Goal: Task Accomplishment & Management: Complete application form

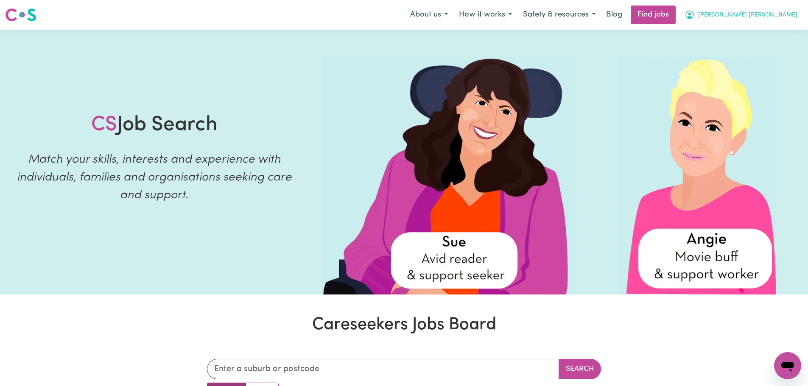
click at [767, 20] on span "[PERSON_NAME] [PERSON_NAME]" at bounding box center [747, 15] width 99 height 9
click at [767, 30] on link "My Account" at bounding box center [769, 33] width 67 height 16
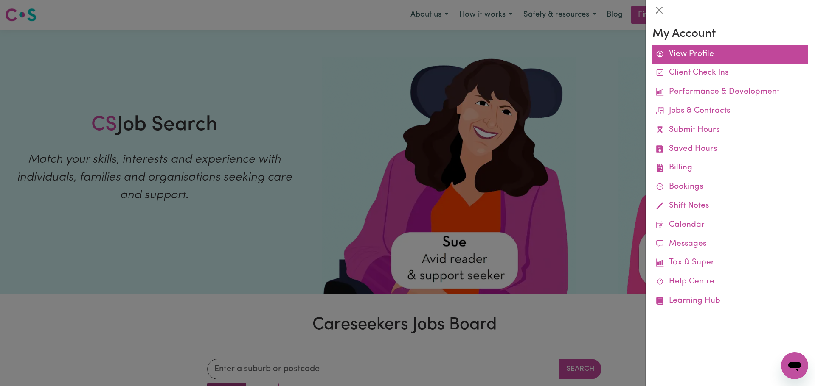
click at [712, 50] on link "View Profile" at bounding box center [730, 54] width 156 height 19
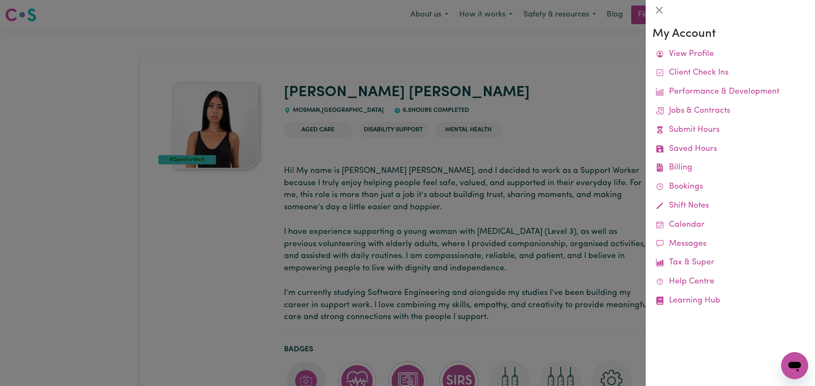
click at [471, 78] on div at bounding box center [407, 193] width 815 height 386
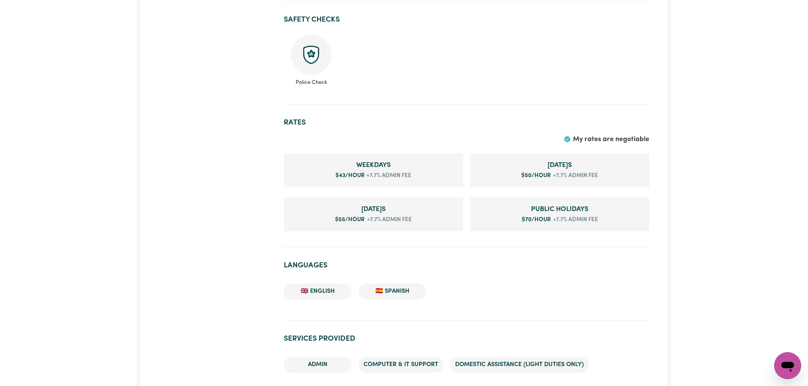
scroll to position [636, 0]
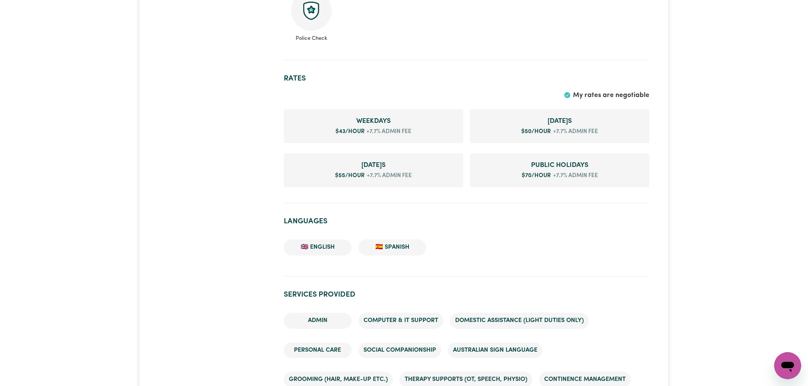
click at [618, 94] on span "My rates are negotiable" at bounding box center [611, 95] width 76 height 7
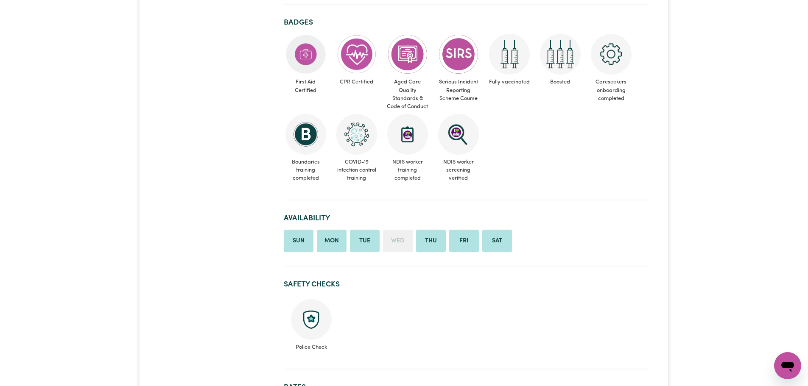
scroll to position [0, 0]
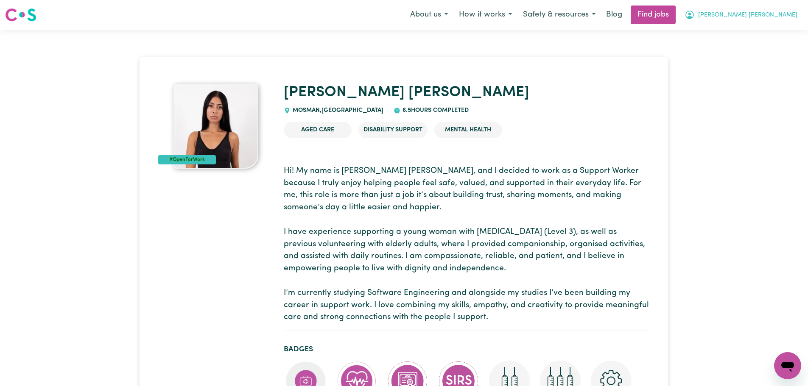
click at [756, 13] on span "[PERSON_NAME] [PERSON_NAME]" at bounding box center [747, 15] width 99 height 9
click at [454, 17] on button "About us" at bounding box center [429, 15] width 49 height 18
click at [754, 9] on button "[PERSON_NAME] [PERSON_NAME]" at bounding box center [741, 15] width 124 height 18
click at [601, 12] on button "Safety & resources" at bounding box center [560, 15] width 84 height 18
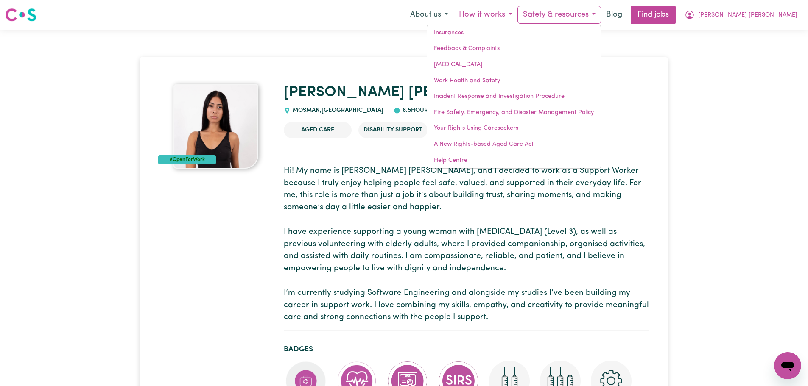
click at [518, 14] on button "How it works" at bounding box center [486, 15] width 64 height 18
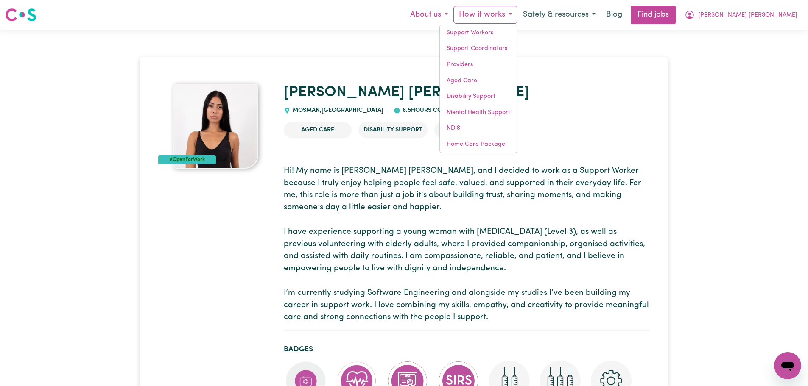
click at [454, 14] on button "About us" at bounding box center [429, 15] width 49 height 18
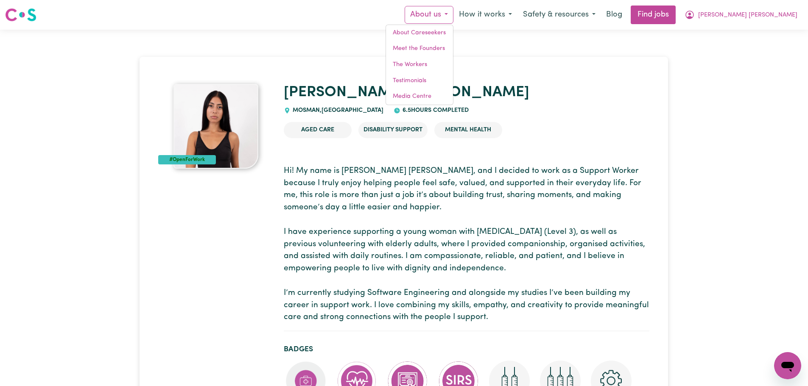
click at [11, 22] on img at bounding box center [20, 14] width 31 height 15
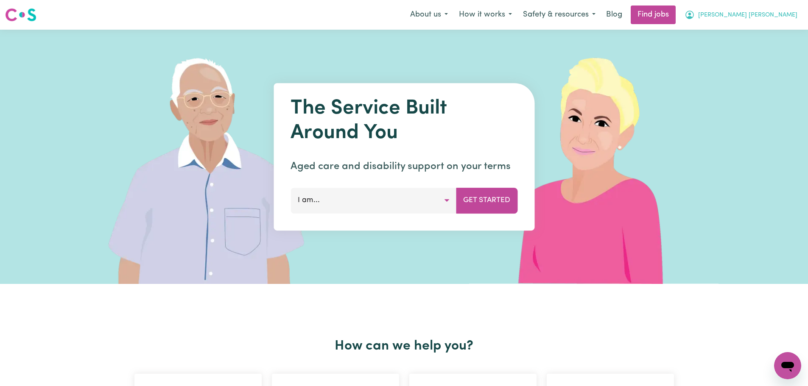
click at [778, 11] on button "[PERSON_NAME] [PERSON_NAME]" at bounding box center [741, 15] width 124 height 18
click at [766, 45] on link "My Dashboard" at bounding box center [769, 49] width 67 height 16
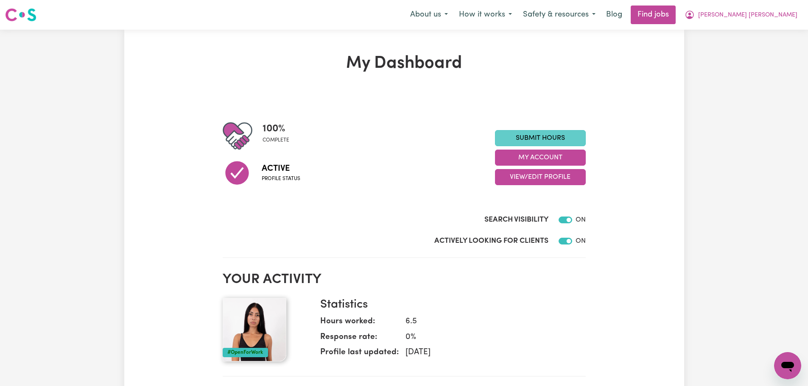
click at [559, 138] on link "Submit Hours" at bounding box center [540, 138] width 91 height 16
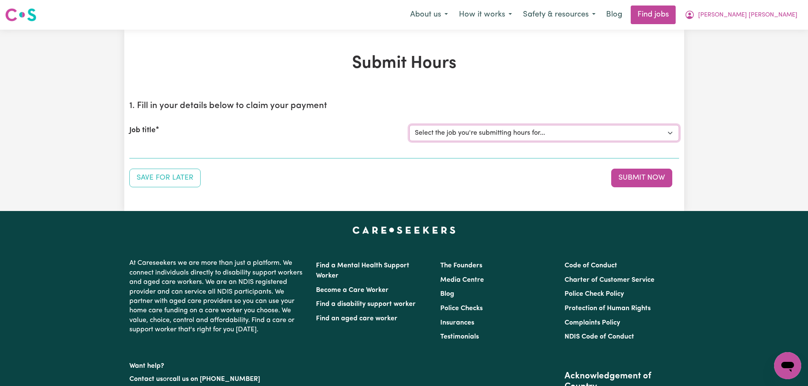
click at [452, 126] on select "Select the job you're submitting hours for... [Jo Hands of Care] [DEMOGRAPHIC_D…" at bounding box center [544, 133] width 270 height 16
select select "15142"
click at [409, 125] on select "Select the job you're submitting hours for... [Jo Hands of Care] [DEMOGRAPHIC_D…" at bounding box center [544, 133] width 270 height 16
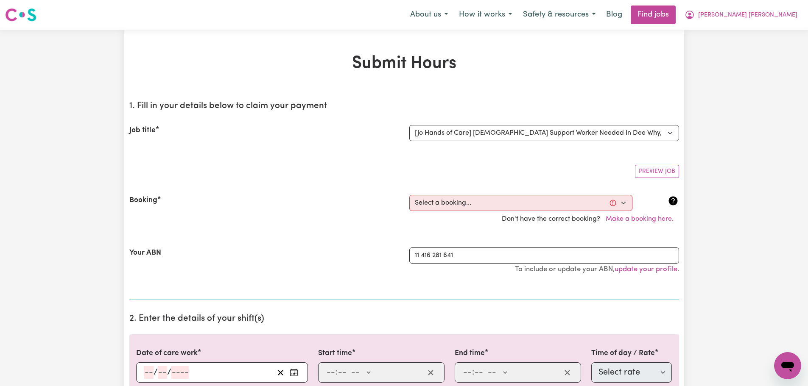
drag, startPoint x: 504, startPoint y: 193, endPoint x: 516, endPoint y: 201, distance: 14.5
click at [504, 194] on div "Booking Select a booking... [DATE] 5:30am to 7:00am (ONE-OFF) [DATE] 01:00pm to…" at bounding box center [404, 211] width 550 height 53
drag, startPoint x: 516, startPoint y: 201, endPoint x: 548, endPoint y: 203, distance: 32.3
click at [516, 201] on select "Select a booking... [DATE] 5:30am to 7:00am (ONE-OFF) [DATE] 01:00pm to 03:00pm…" at bounding box center [520, 203] width 223 height 16
select select "369197"
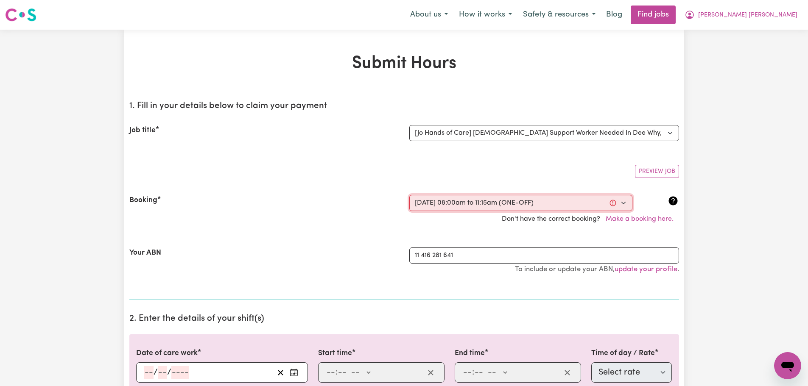
click at [409, 195] on select "Select a booking... [DATE] 5:30am to 7:00am (ONE-OFF) [DATE] 01:00pm to 03:00pm…" at bounding box center [520, 203] width 223 height 16
type input "[DATE]"
type input "10"
type input "2025"
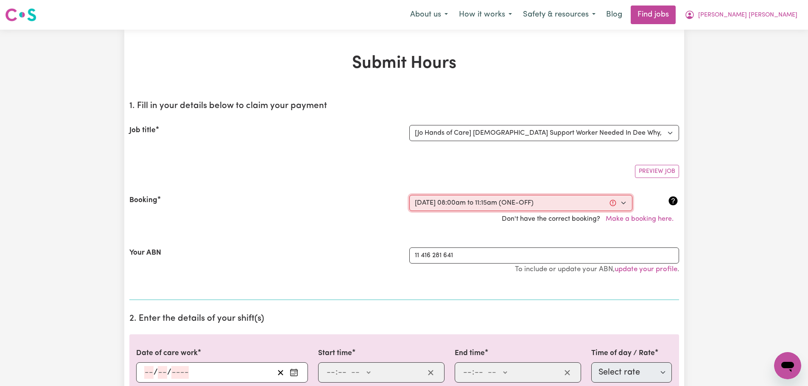
type input "08:00"
type input "8"
type input "0"
select select "am"
type input "11:15"
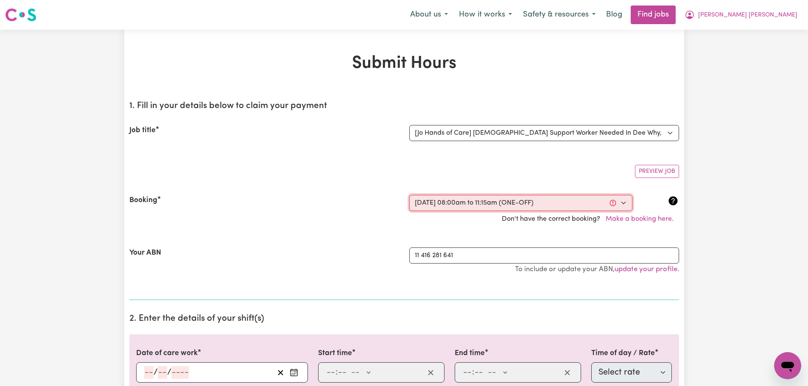
type input "11"
type input "15"
select select "am"
select select "63213"
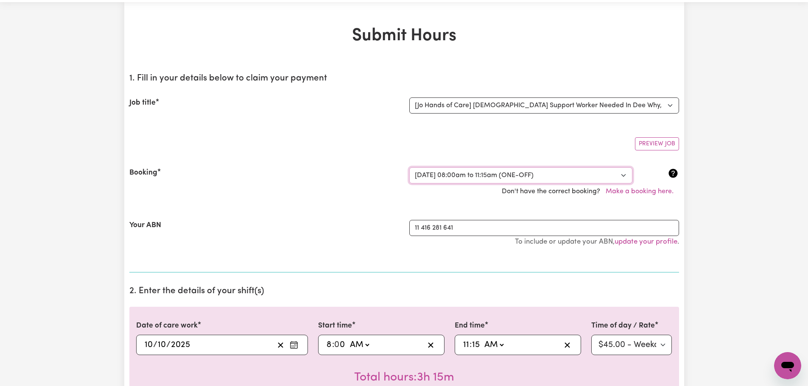
scroll to position [42, 0]
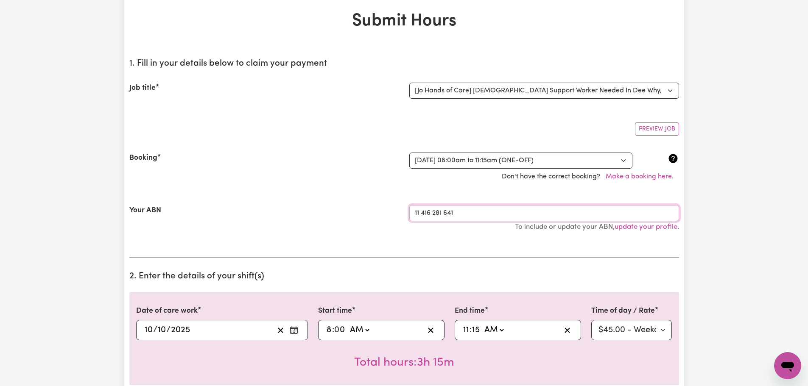
click at [467, 213] on input "11 416 281 641" at bounding box center [544, 213] width 270 height 16
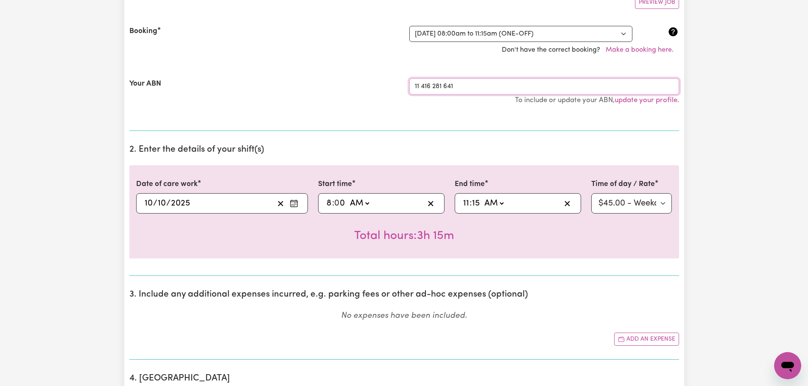
scroll to position [170, 0]
click at [658, 203] on select "Select rate $45.00 - Weekday Daytime - Assistance with Self Care Activities - S…" at bounding box center [631, 203] width 81 height 20
click at [658, 204] on select "Select rate $45.00 - Weekday Daytime - Assistance with Self Care Activities - S…" at bounding box center [631, 203] width 81 height 20
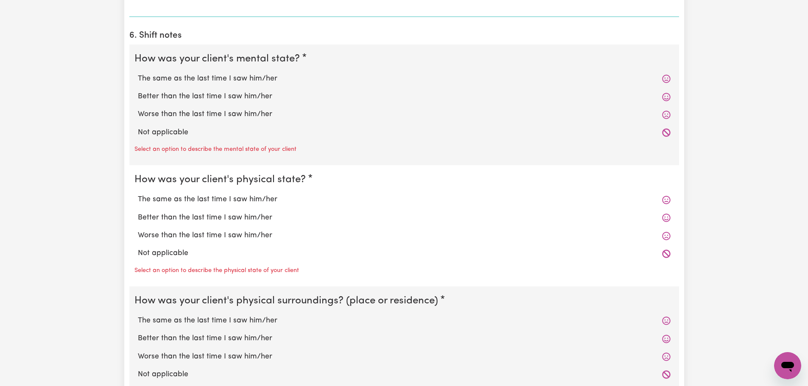
scroll to position [679, 0]
click at [667, 258] on icon at bounding box center [666, 254] width 8 height 8
click at [156, 255] on label "Not applicable" at bounding box center [404, 254] width 533 height 11
click at [138, 249] on input "Not applicable" at bounding box center [137, 248] width 0 height 0
radio input "true"
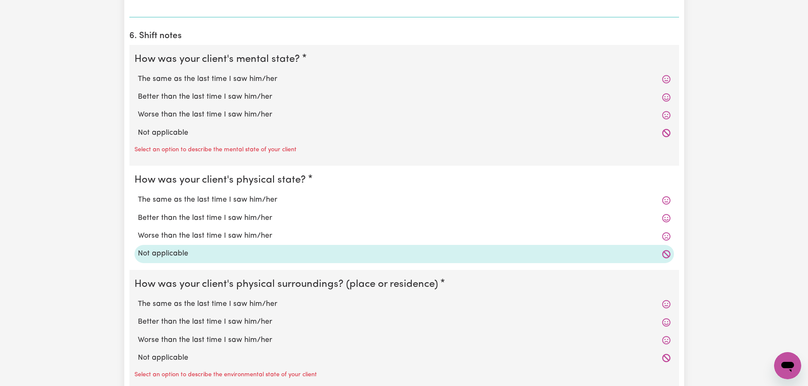
click at [165, 134] on label "Not applicable" at bounding box center [404, 133] width 533 height 11
click at [196, 127] on div "Not applicable" at bounding box center [404, 133] width 540 height 18
click at [186, 131] on label "Not applicable" at bounding box center [404, 133] width 533 height 11
click at [138, 128] on input "Not applicable" at bounding box center [137, 127] width 0 height 0
radio input "true"
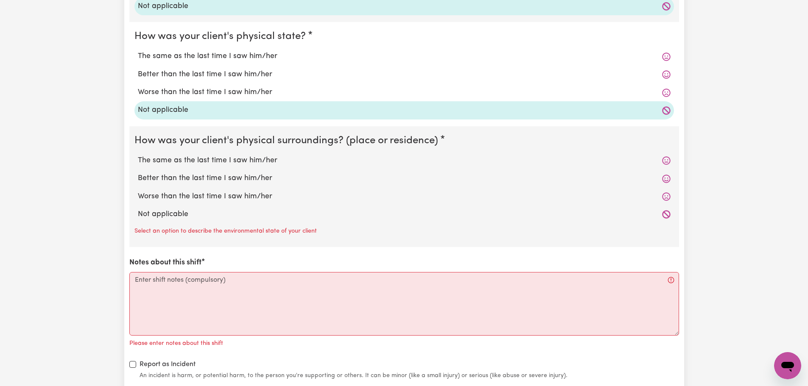
scroll to position [806, 0]
click at [161, 214] on label "Not applicable" at bounding box center [404, 214] width 533 height 11
click at [138, 209] on input "Not applicable" at bounding box center [137, 208] width 0 height 0
radio input "true"
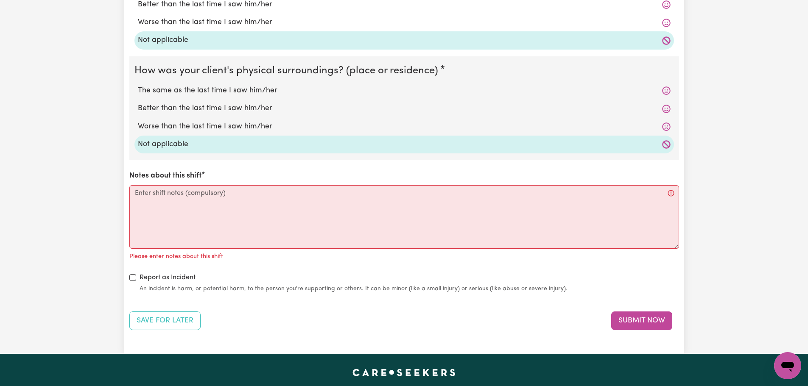
scroll to position [891, 0]
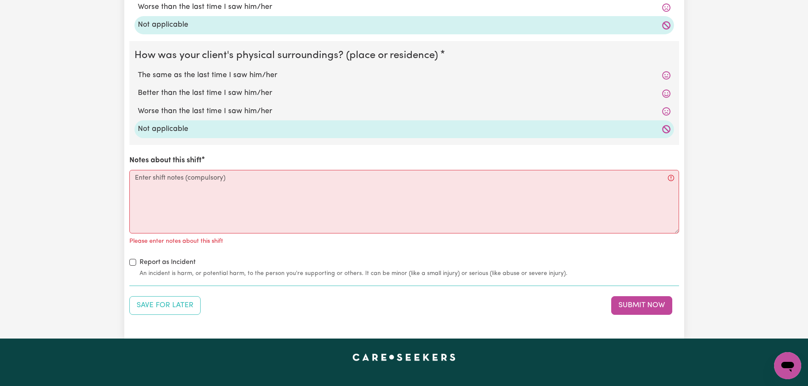
click at [146, 263] on label "Report as Incident" at bounding box center [168, 263] width 56 height 10
click at [136, 263] on input "Report as Incident" at bounding box center [132, 262] width 7 height 7
click at [146, 263] on label "Report as Incident" at bounding box center [168, 263] width 56 height 10
click at [136, 263] on input "Report as Incident" at bounding box center [132, 262] width 7 height 7
checkbox input "false"
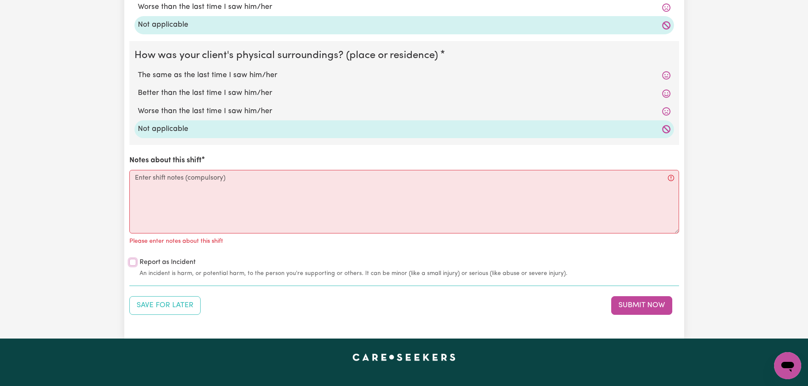
scroll to position [933, 0]
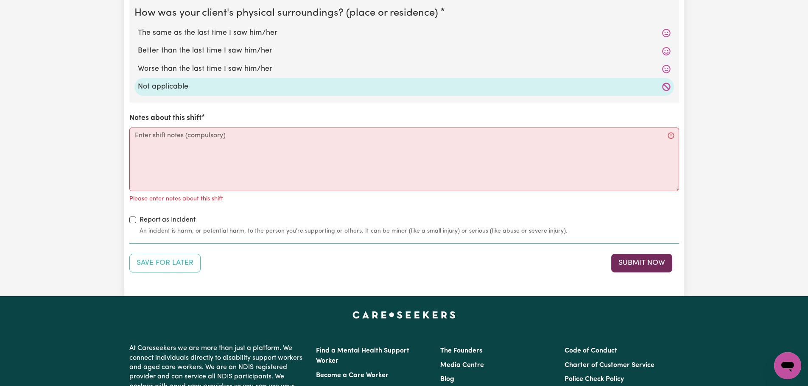
click at [624, 256] on button "Submit Now" at bounding box center [641, 263] width 61 height 19
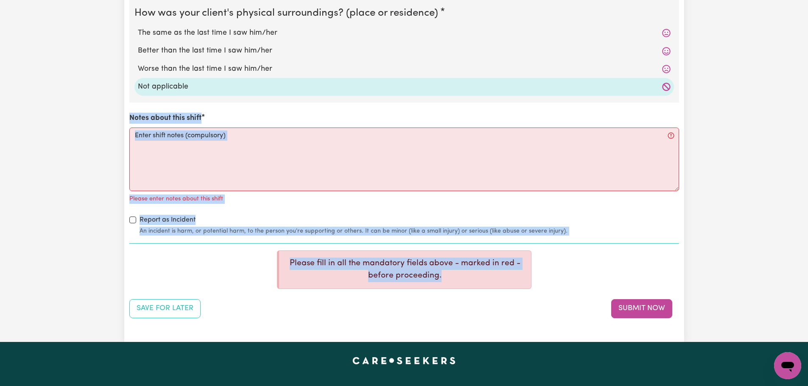
drag, startPoint x: 468, startPoint y: 282, endPoint x: 116, endPoint y: 125, distance: 385.5
copy div "Notes about this shift Please enter notes about this shift Report as Incident A…"
click at [414, 140] on textarea "Notes about this shift" at bounding box center [404, 160] width 550 height 64
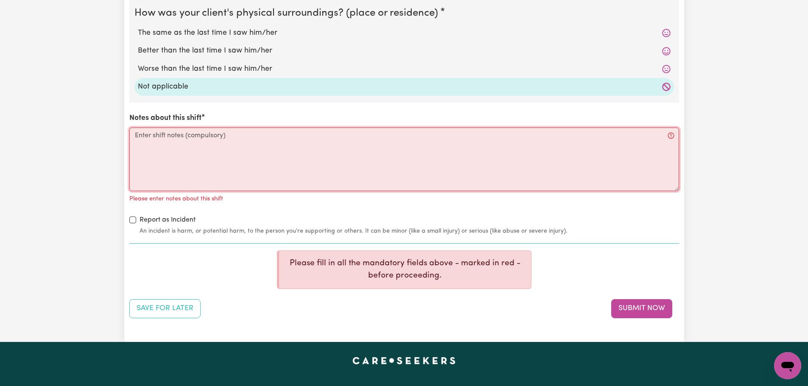
click at [220, 139] on textarea "Notes about this shift" at bounding box center [404, 160] width 550 height 64
paste textarea "Assisted [PERSON_NAME] with her medical appointment and had good communication …"
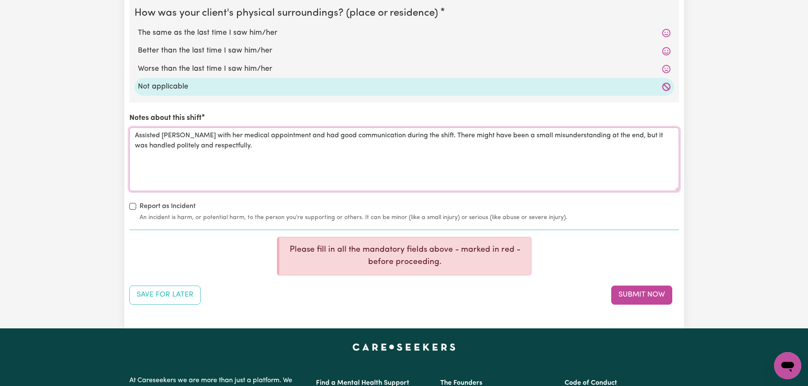
type textarea "Assisted [PERSON_NAME] with her medical appointment and had good communication …"
click at [131, 201] on div "How was your client's mental state? The same as the last time I saw him/her Bet…" at bounding box center [404, 6] width 550 height 432
click at [644, 291] on button "Submit Now" at bounding box center [641, 295] width 61 height 19
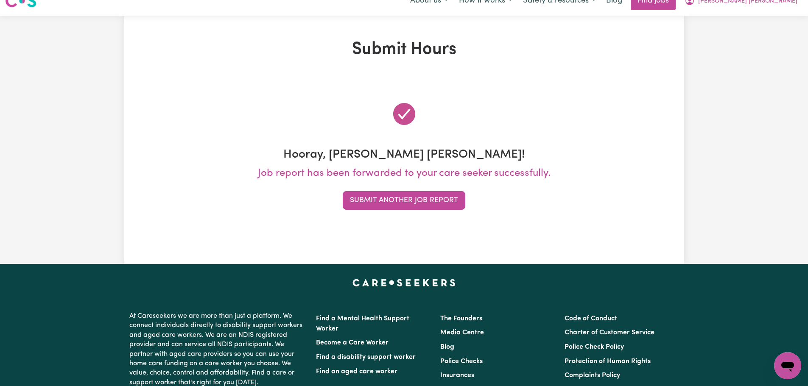
scroll to position [0, 0]
